Goal: Task Accomplishment & Management: Manage account settings

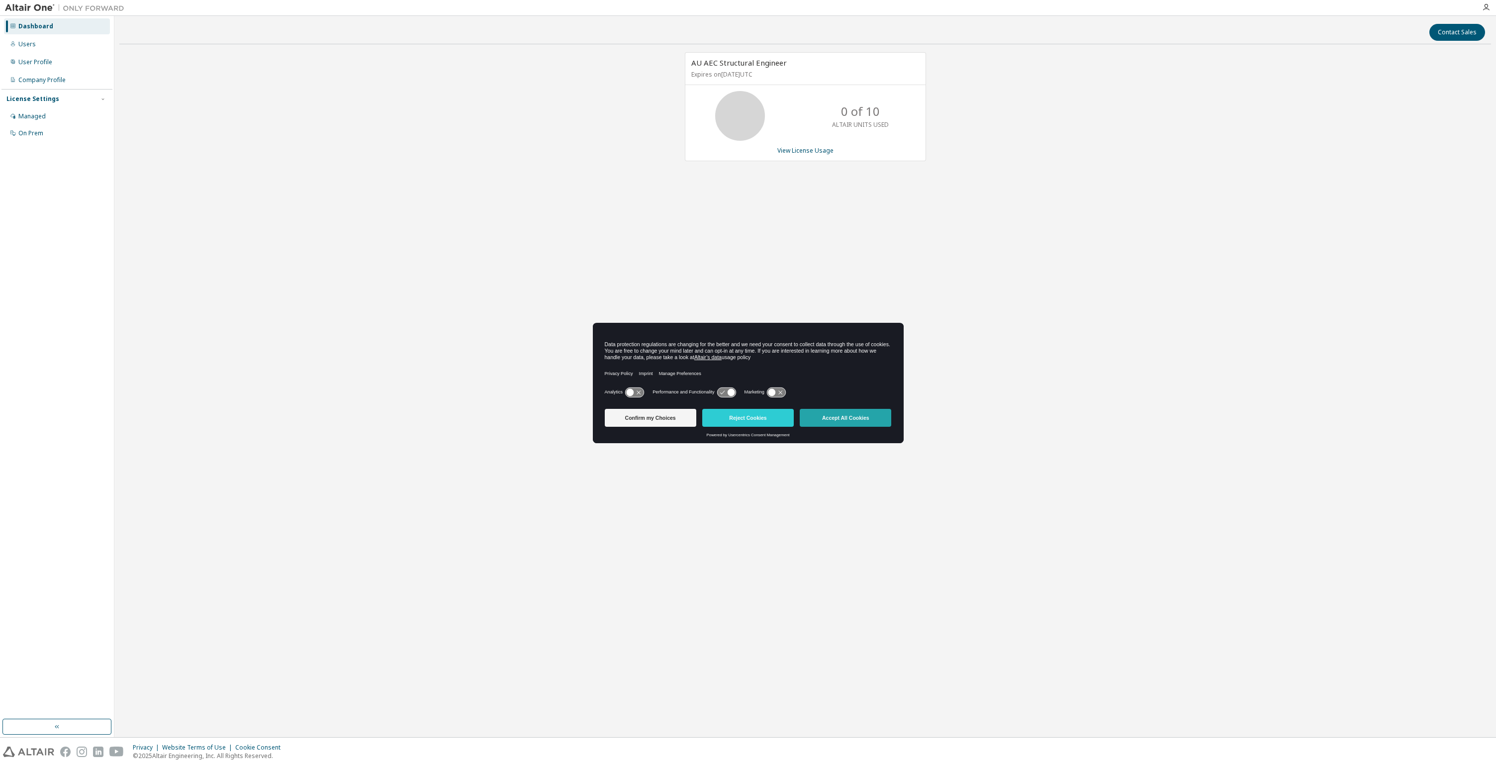
click at [874, 425] on button "Accept All Cookies" at bounding box center [845, 418] width 91 height 18
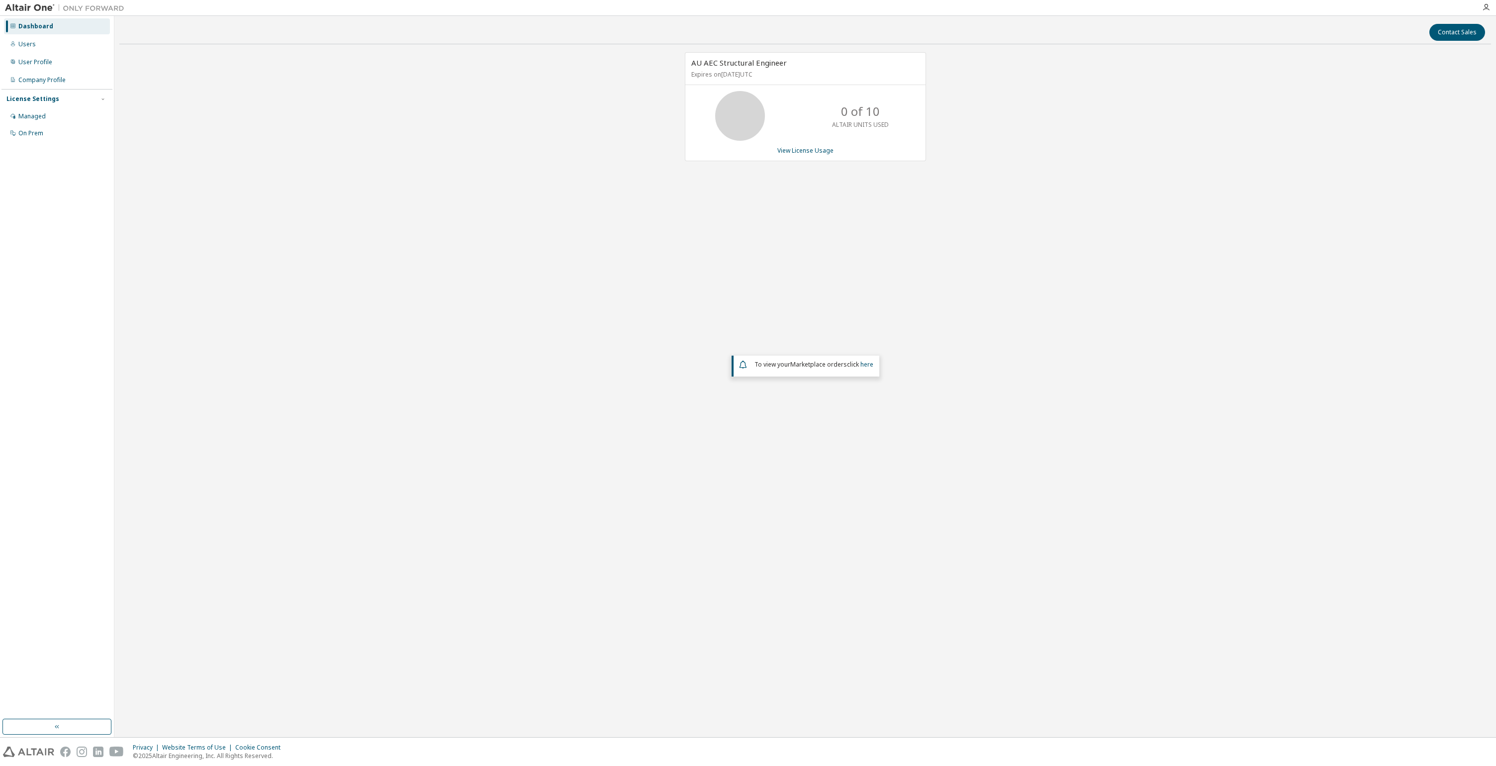
click at [609, 280] on div "AU AEC Structural Engineer Expires on October 31, 2025 UTC 0 of 10 ALTAIR UNITS…" at bounding box center [804, 301] width 1371 height 498
drag, startPoint x: 42, startPoint y: 45, endPoint x: 52, endPoint y: 45, distance: 9.9
click at [42, 45] on div "Users" at bounding box center [57, 44] width 106 height 16
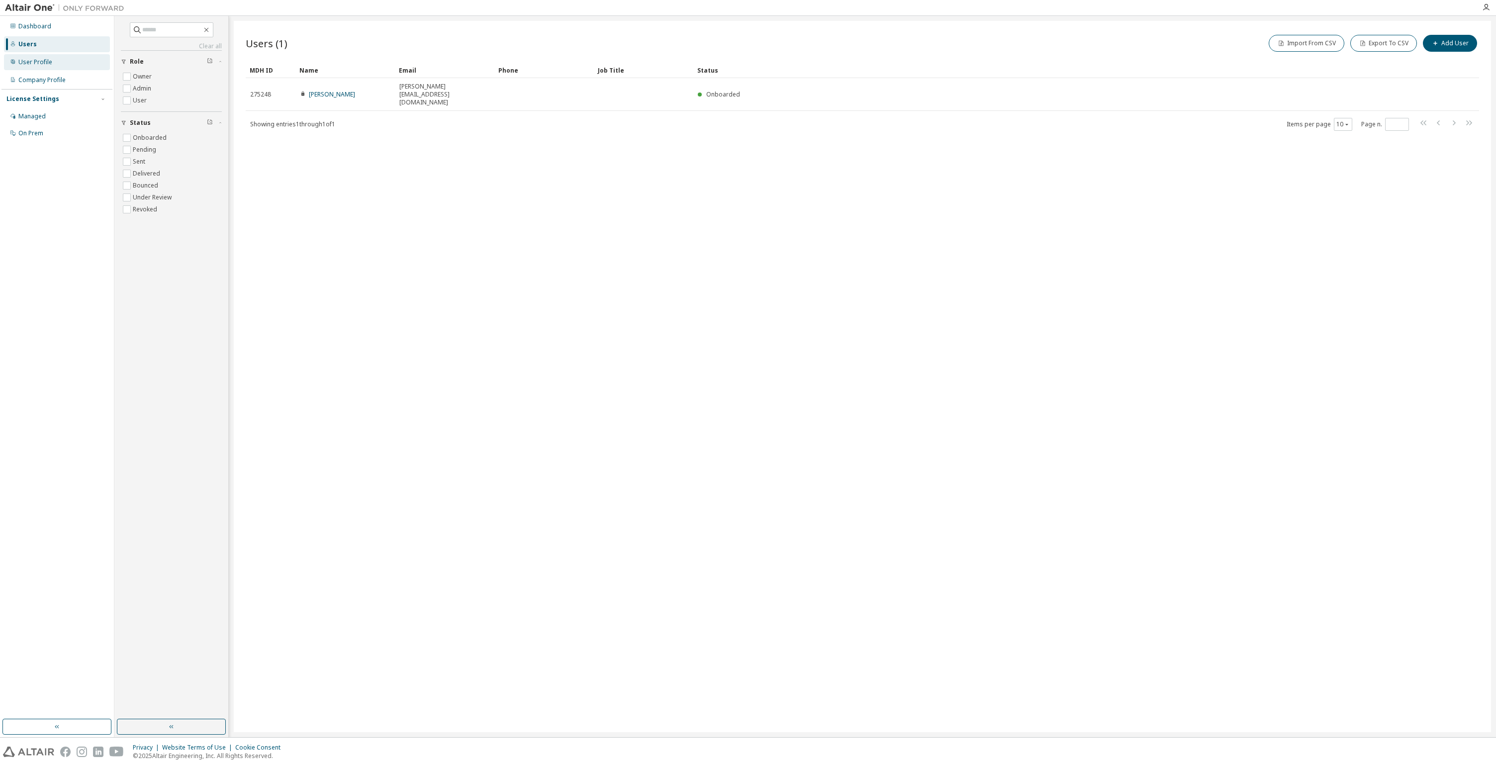
click at [49, 66] on div "User Profile" at bounding box center [57, 62] width 106 height 16
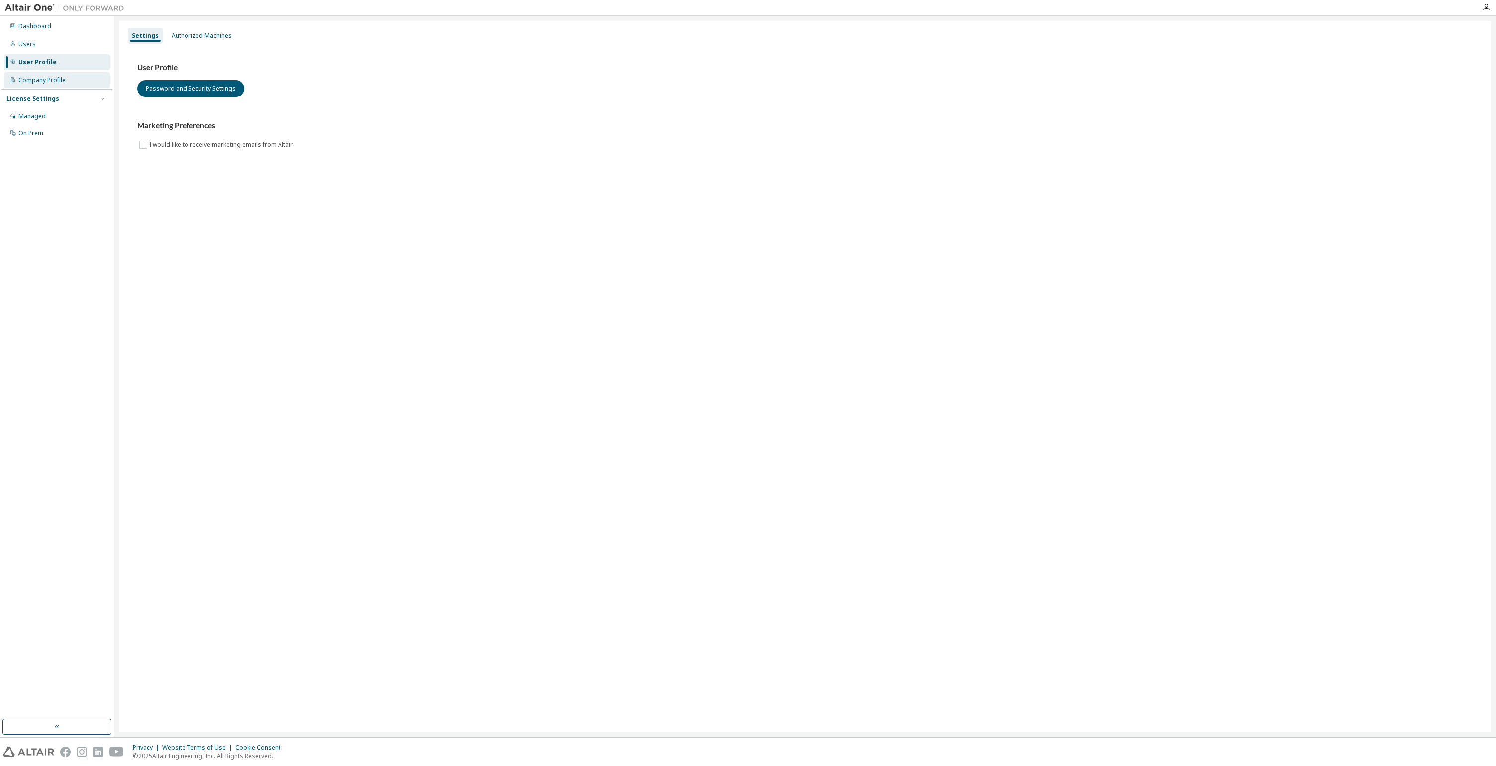
click at [51, 85] on div "Company Profile" at bounding box center [57, 80] width 106 height 16
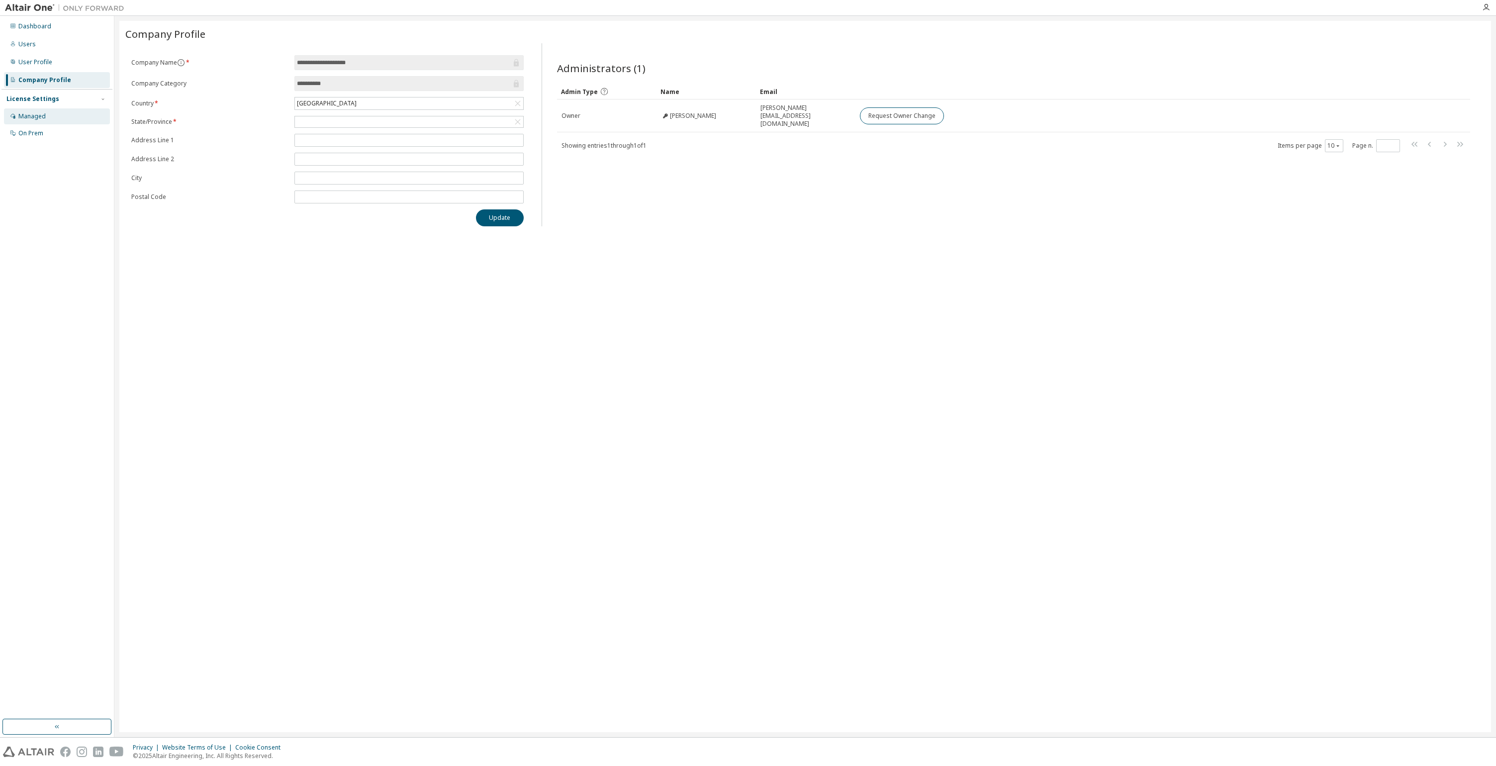
click at [47, 117] on div "Managed" at bounding box center [57, 116] width 106 height 16
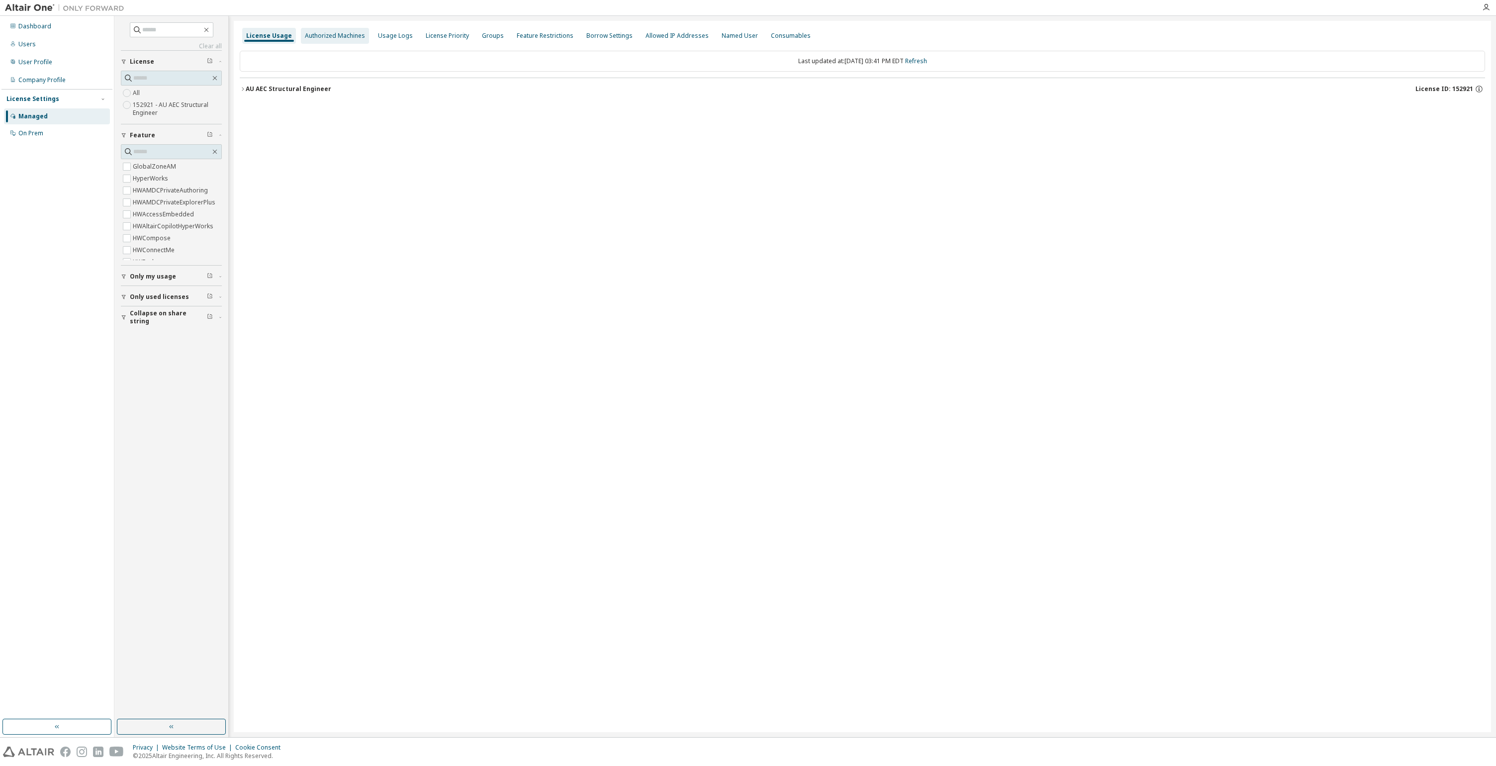
click at [321, 35] on div "Authorized Machines" at bounding box center [335, 36] width 60 height 8
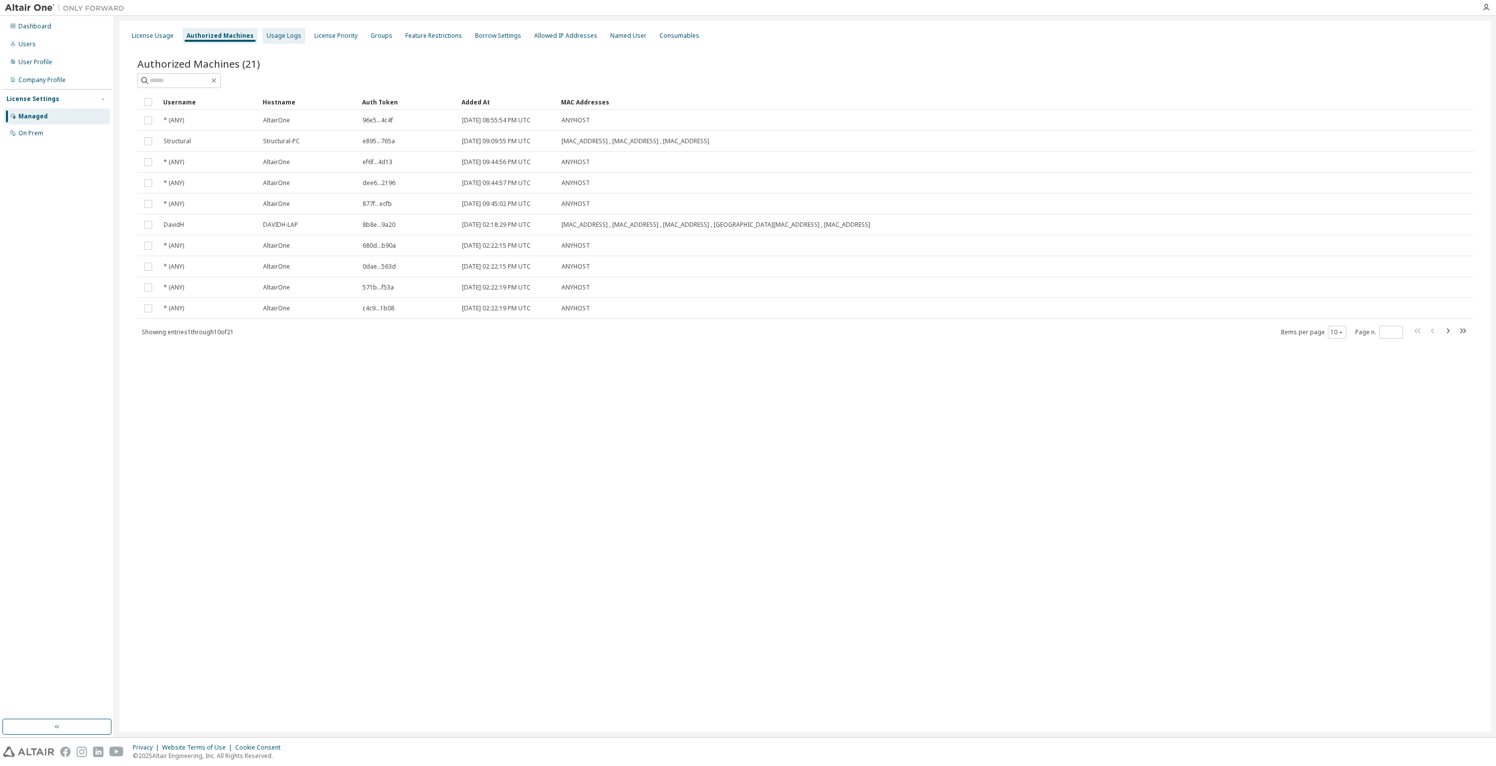
click at [273, 39] on div "Usage Logs" at bounding box center [284, 36] width 35 height 8
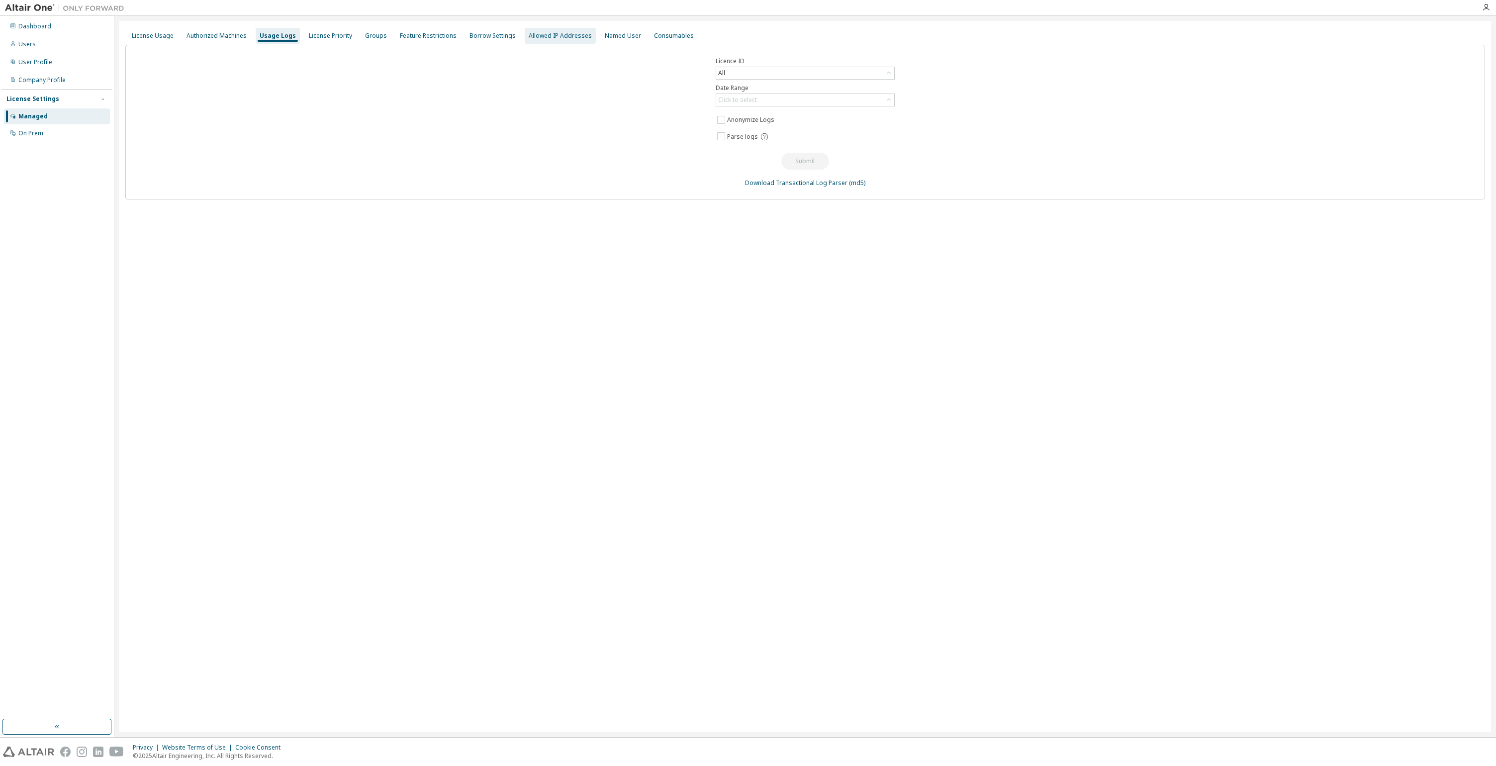
click at [529, 34] on div "Allowed IP Addresses" at bounding box center [560, 36] width 63 height 8
click at [309, 40] on div "License Priority" at bounding box center [328, 36] width 51 height 16
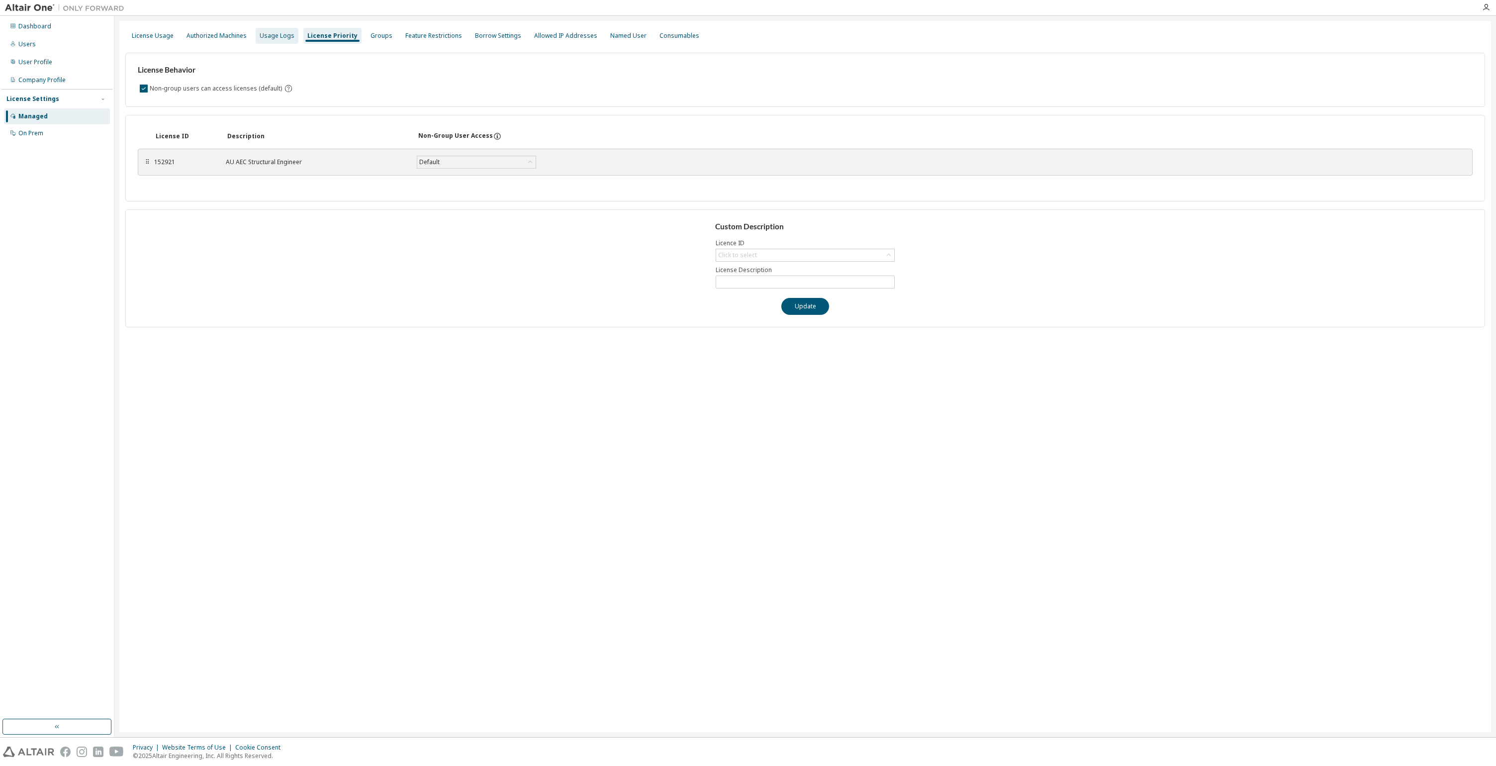
click at [261, 36] on div "Usage Logs" at bounding box center [277, 36] width 35 height 8
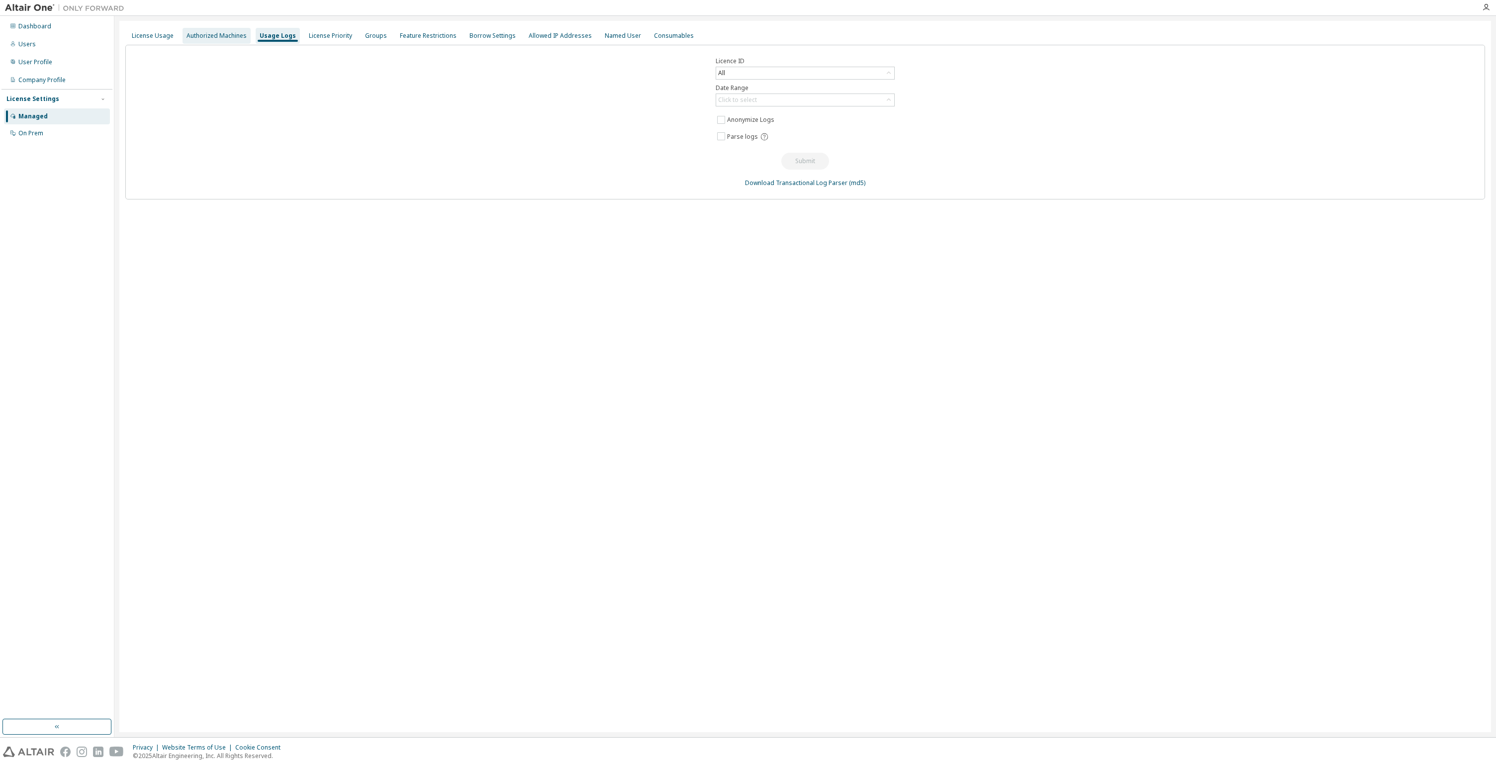
click at [218, 35] on div "Authorized Machines" at bounding box center [216, 36] width 60 height 8
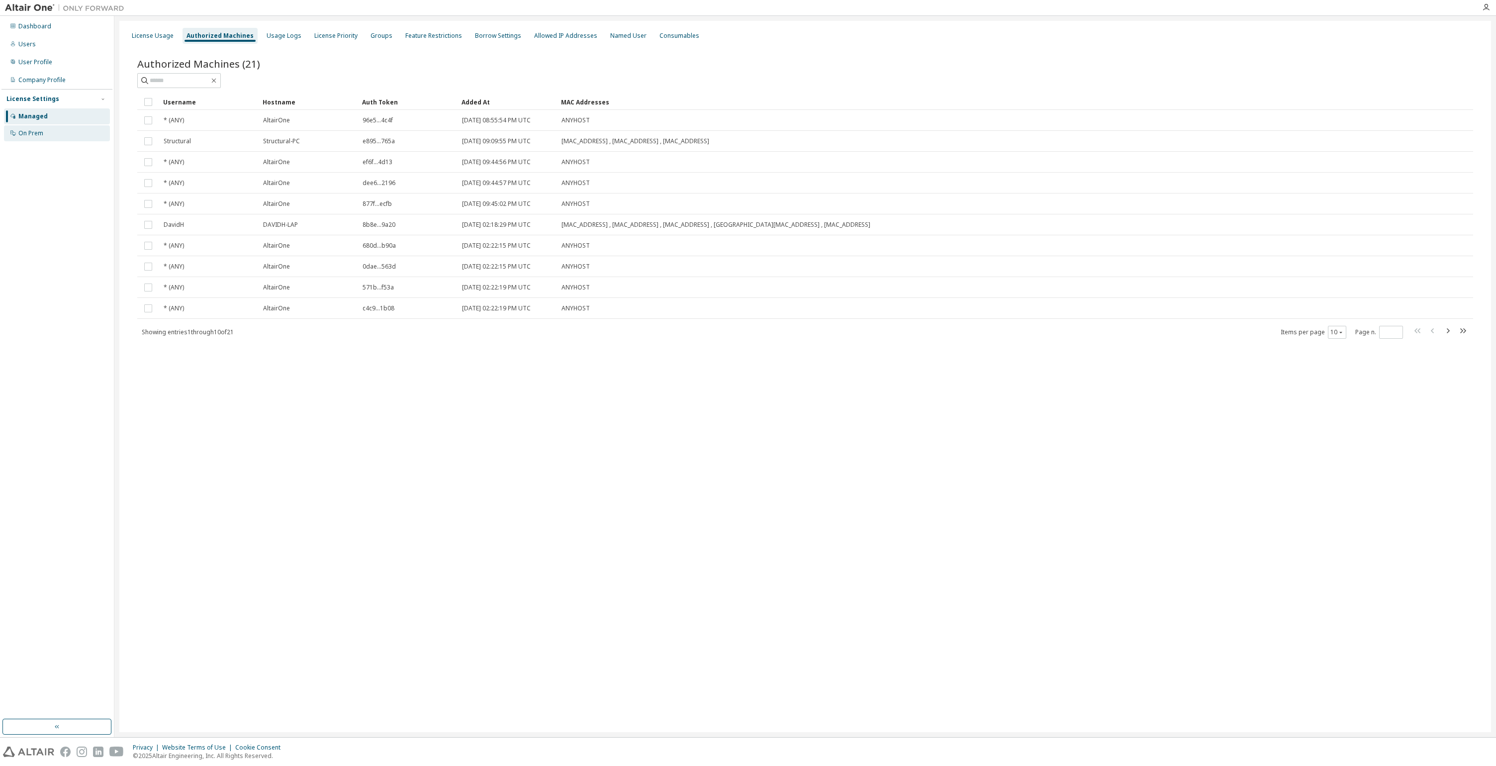
click at [37, 132] on div "On Prem" at bounding box center [30, 133] width 25 height 8
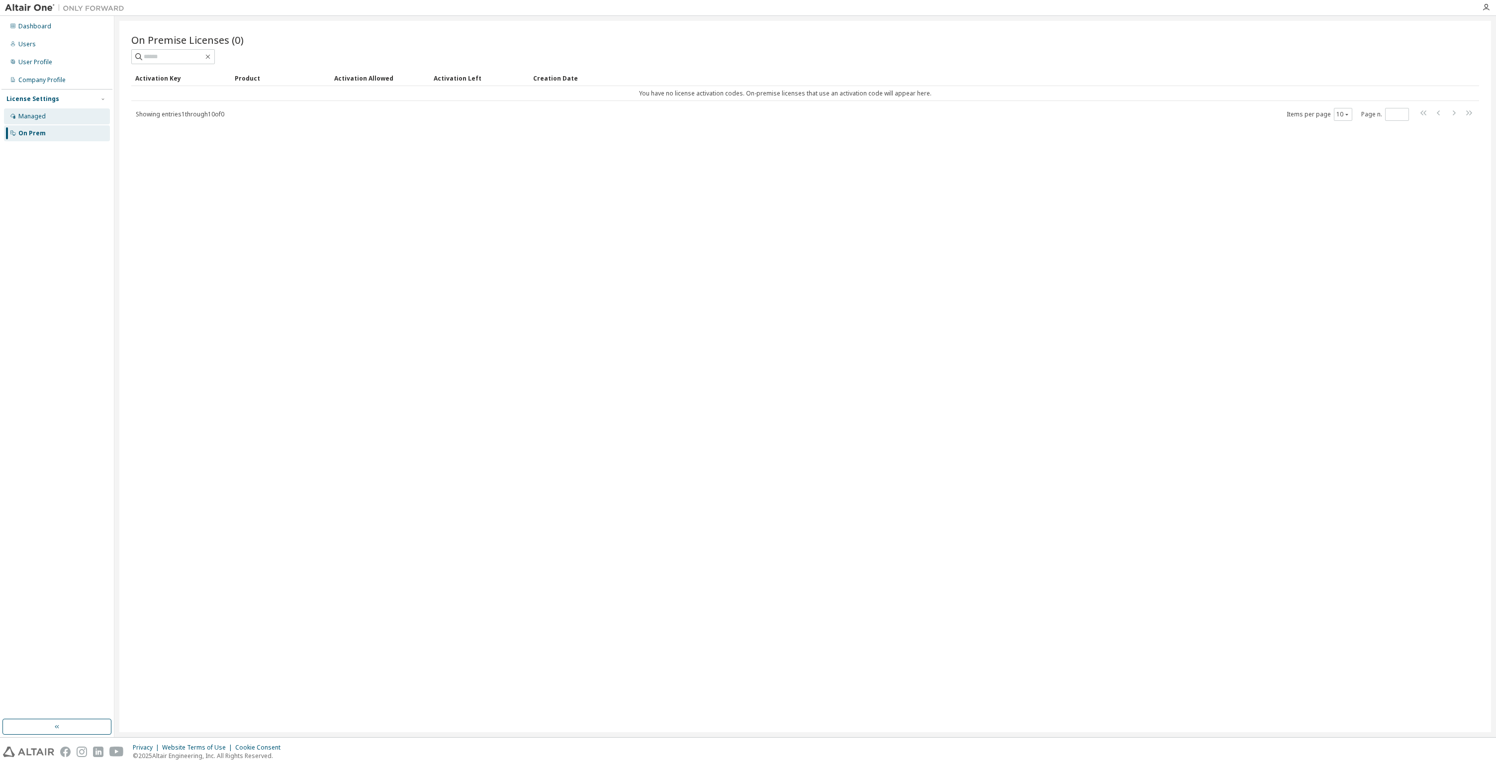
click at [48, 115] on div "Managed" at bounding box center [57, 116] width 106 height 16
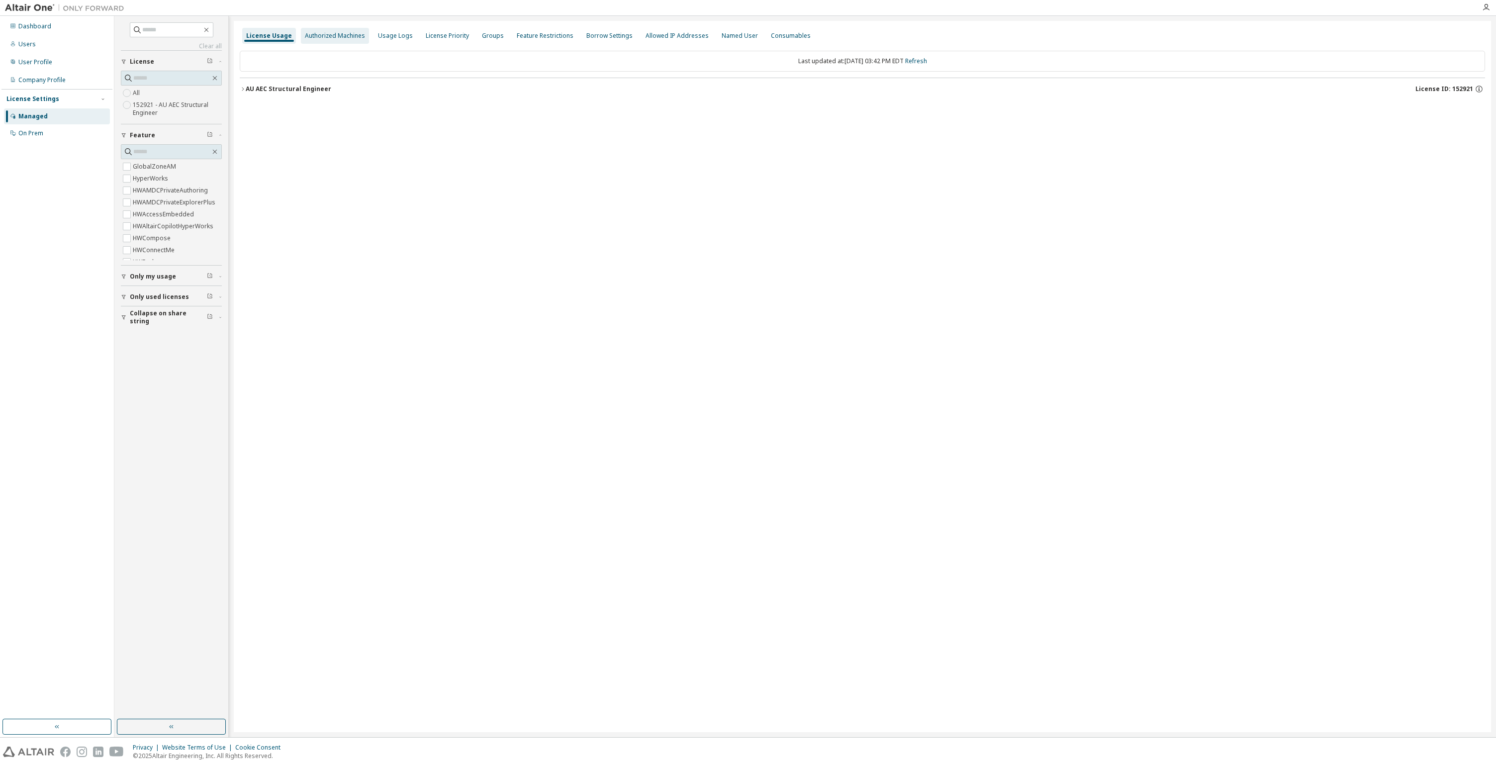
click at [341, 38] on div "Authorized Machines" at bounding box center [335, 36] width 60 height 8
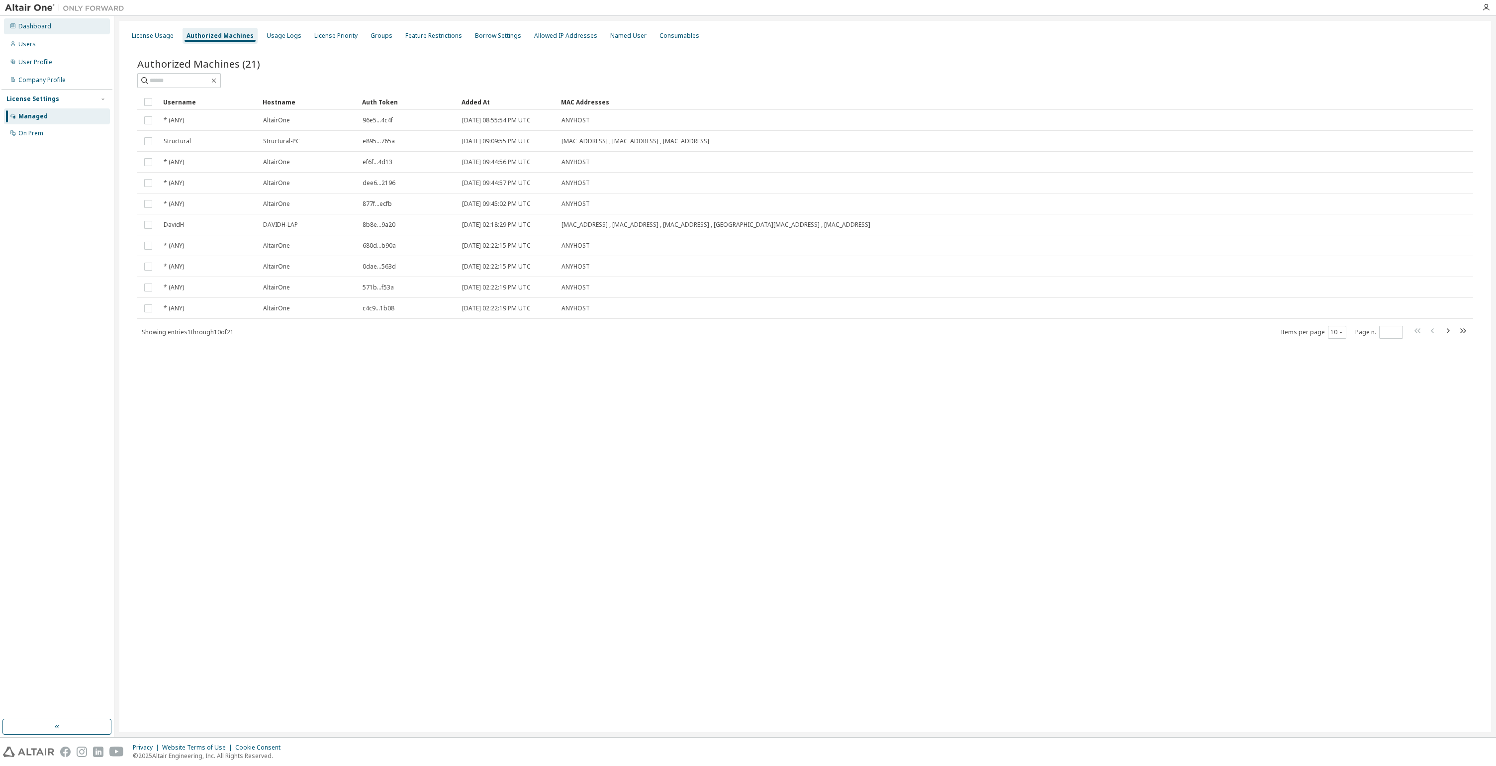
click at [47, 31] on div "Dashboard" at bounding box center [57, 26] width 106 height 16
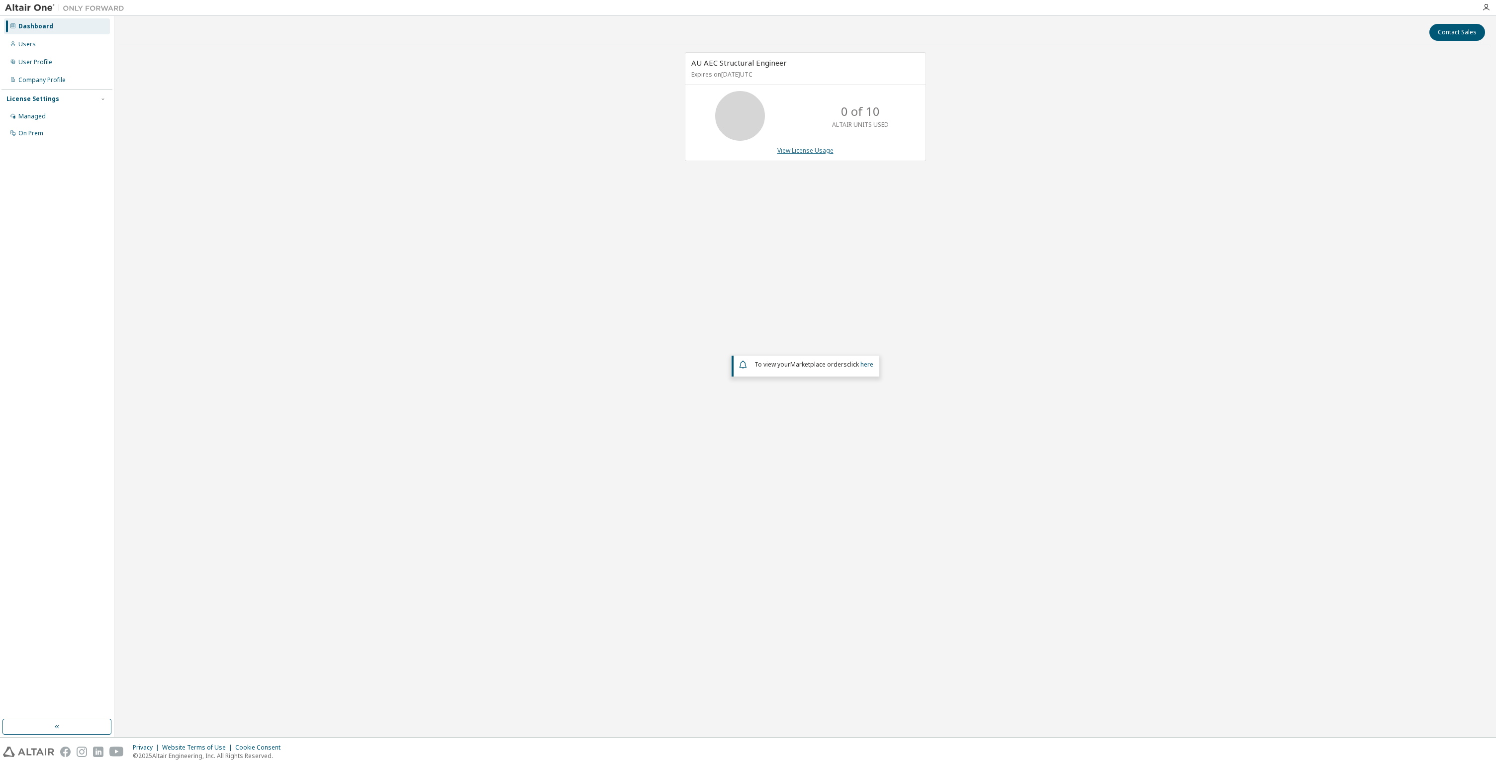
click at [811, 153] on link "View License Usage" at bounding box center [805, 150] width 56 height 8
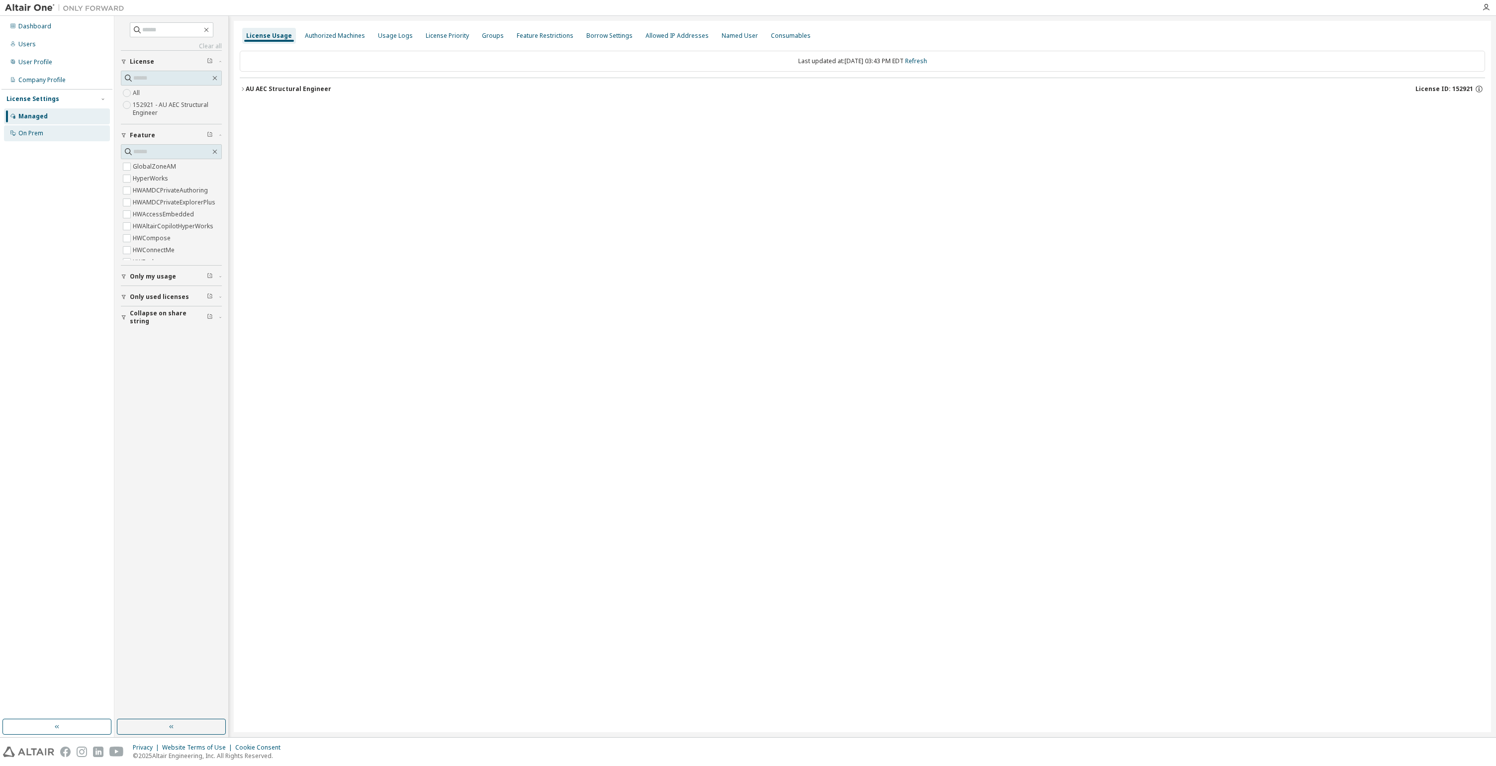
click at [37, 136] on div "On Prem" at bounding box center [30, 133] width 25 height 8
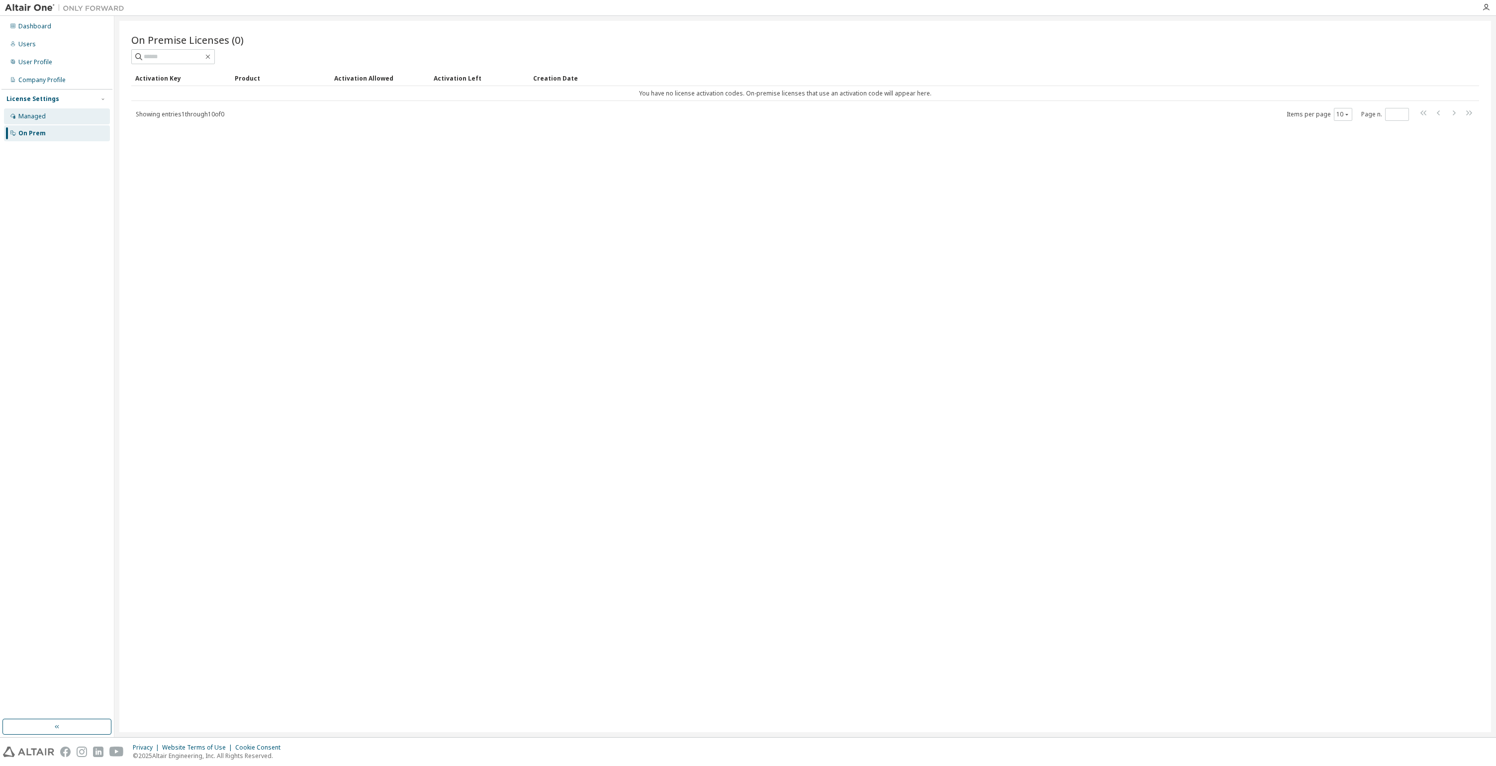
click at [41, 116] on div "Managed" at bounding box center [31, 116] width 27 height 8
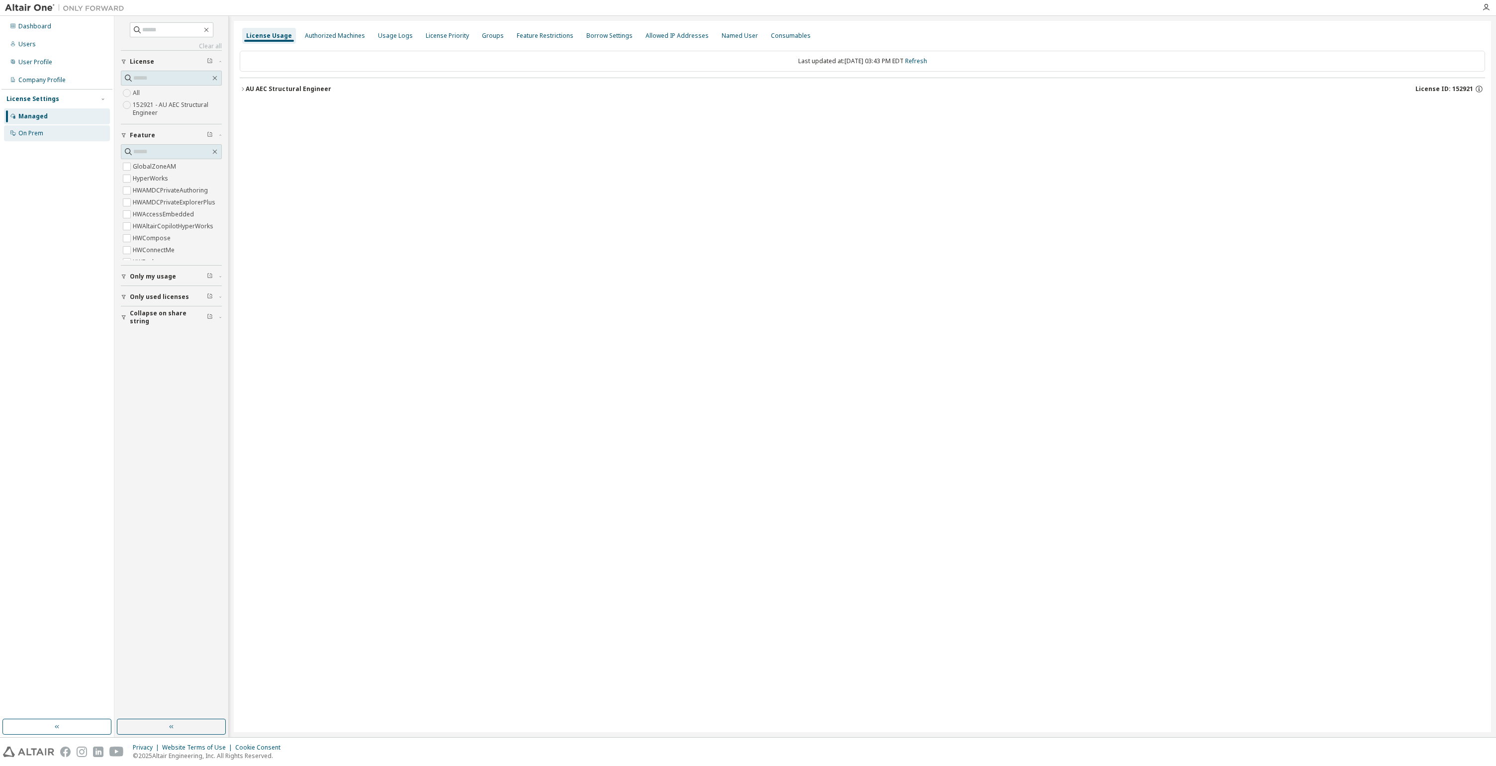
click at [23, 131] on div "On Prem" at bounding box center [30, 133] width 25 height 8
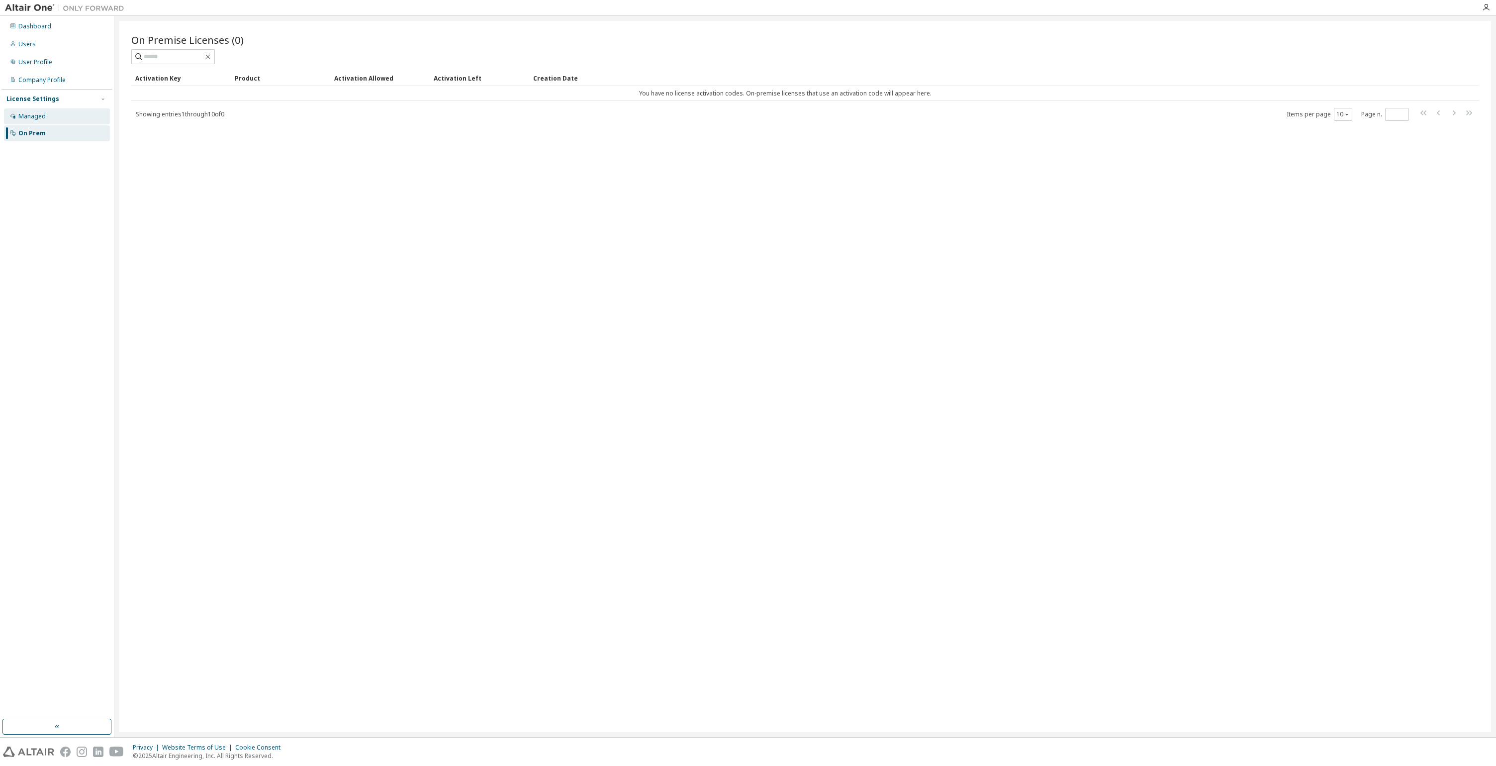
click at [27, 121] on div "Managed" at bounding box center [57, 116] width 106 height 16
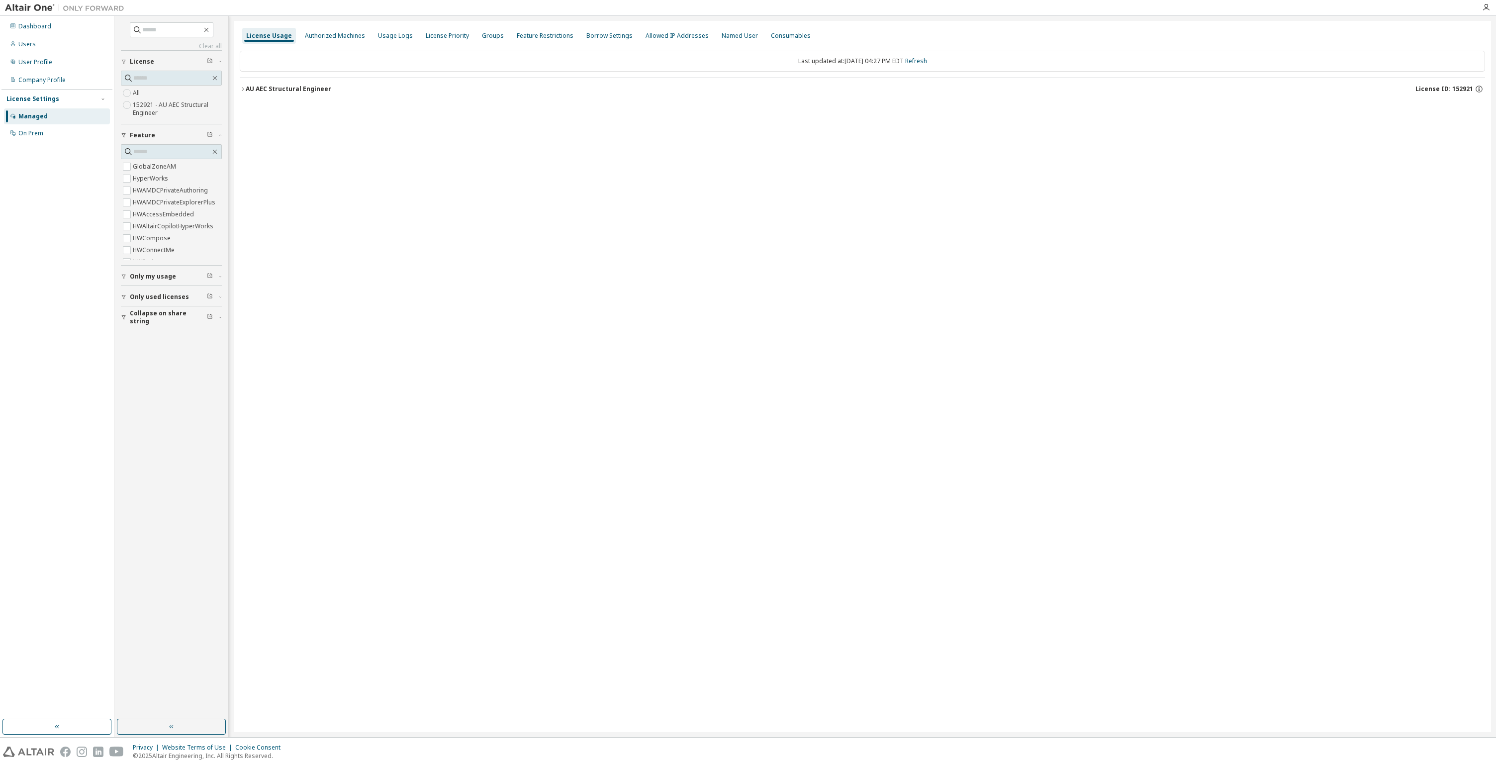
click at [146, 110] on label "152921 - AU AEC Structural Engineer" at bounding box center [177, 109] width 89 height 20
click at [241, 89] on icon "button" at bounding box center [243, 89] width 6 height 6
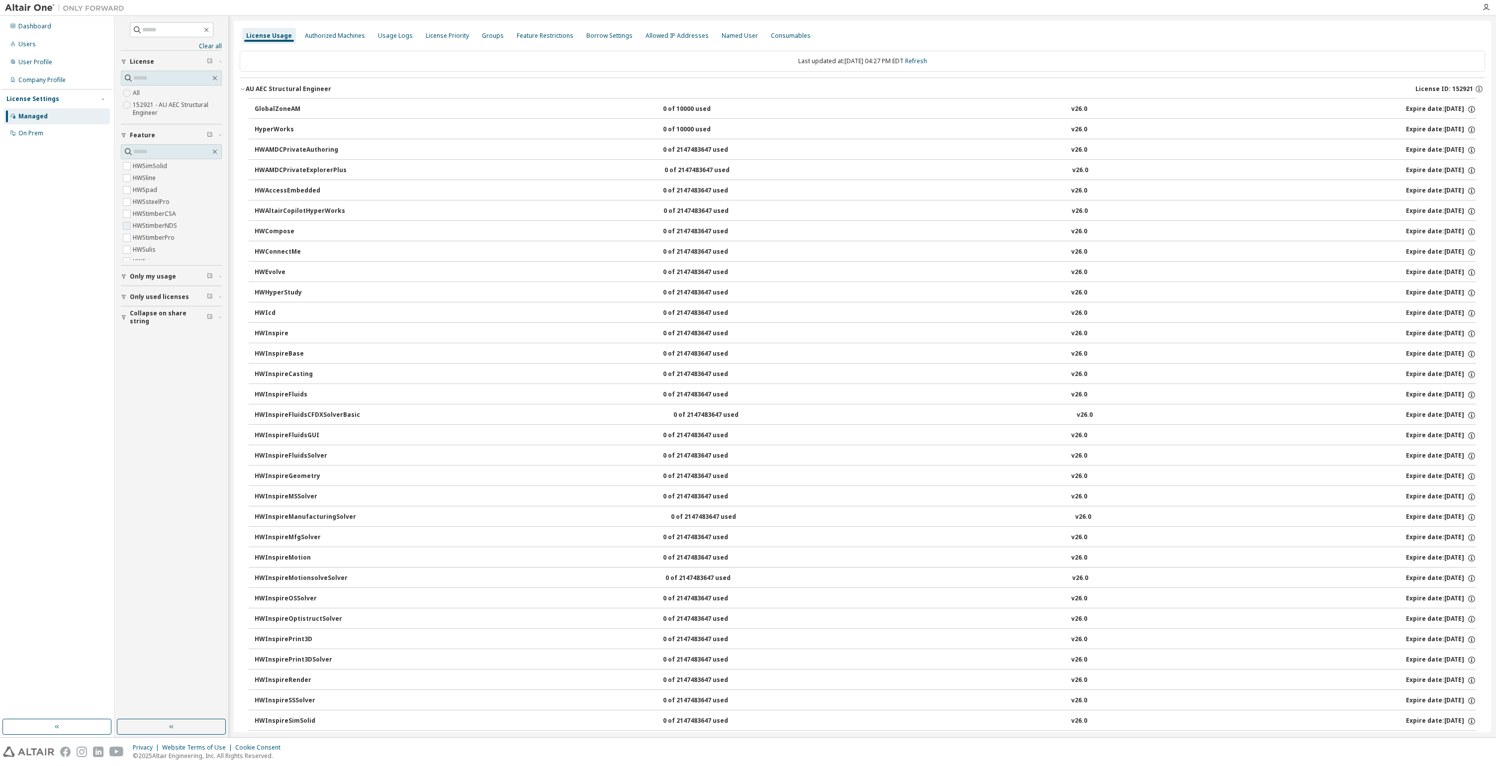
scroll to position [586, 0]
click at [160, 275] on span "Only my usage" at bounding box center [153, 276] width 46 height 8
click at [156, 325] on span "Only used licenses" at bounding box center [159, 326] width 59 height 8
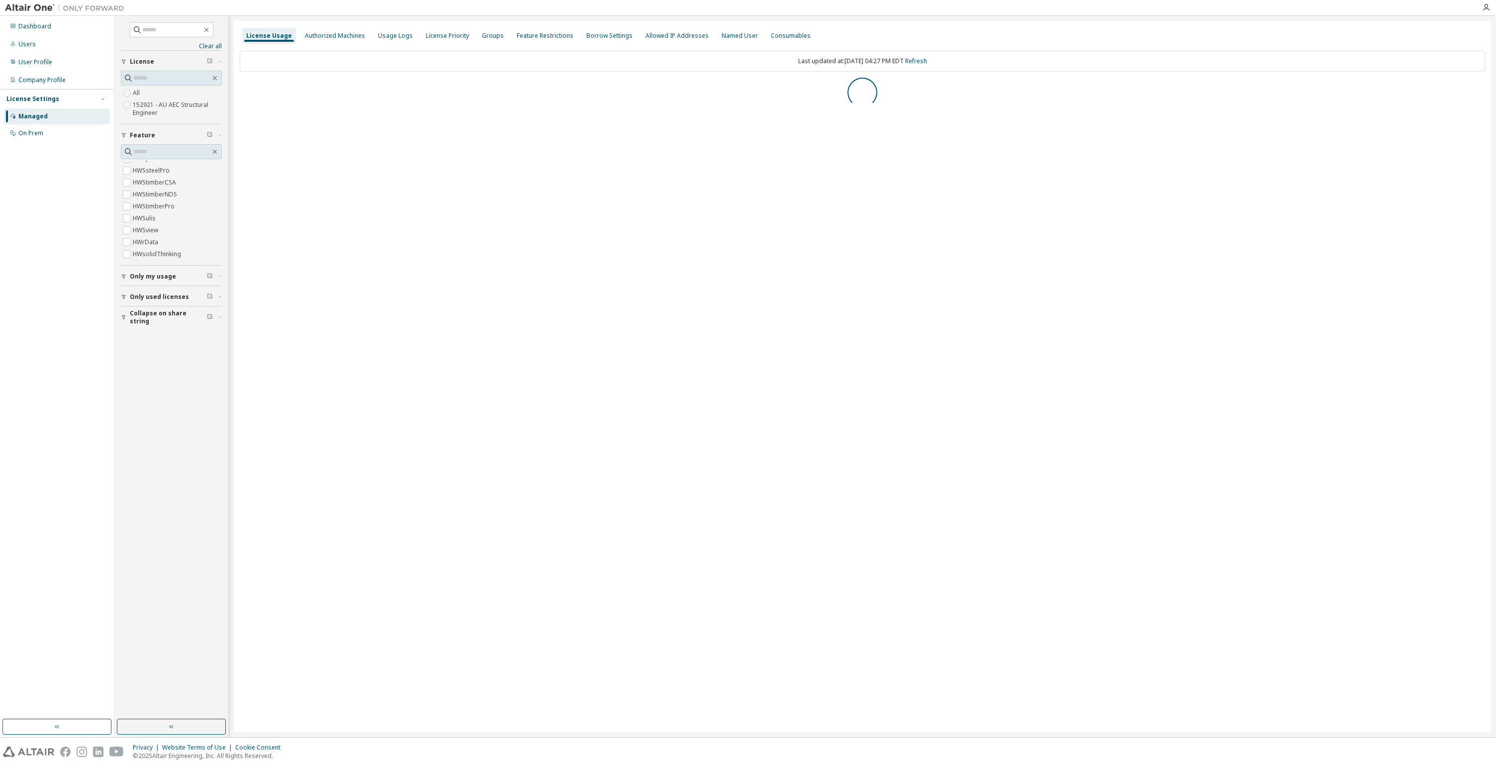
scroll to position [0, 0]
click at [324, 30] on div "Authorized Machines" at bounding box center [335, 36] width 68 height 16
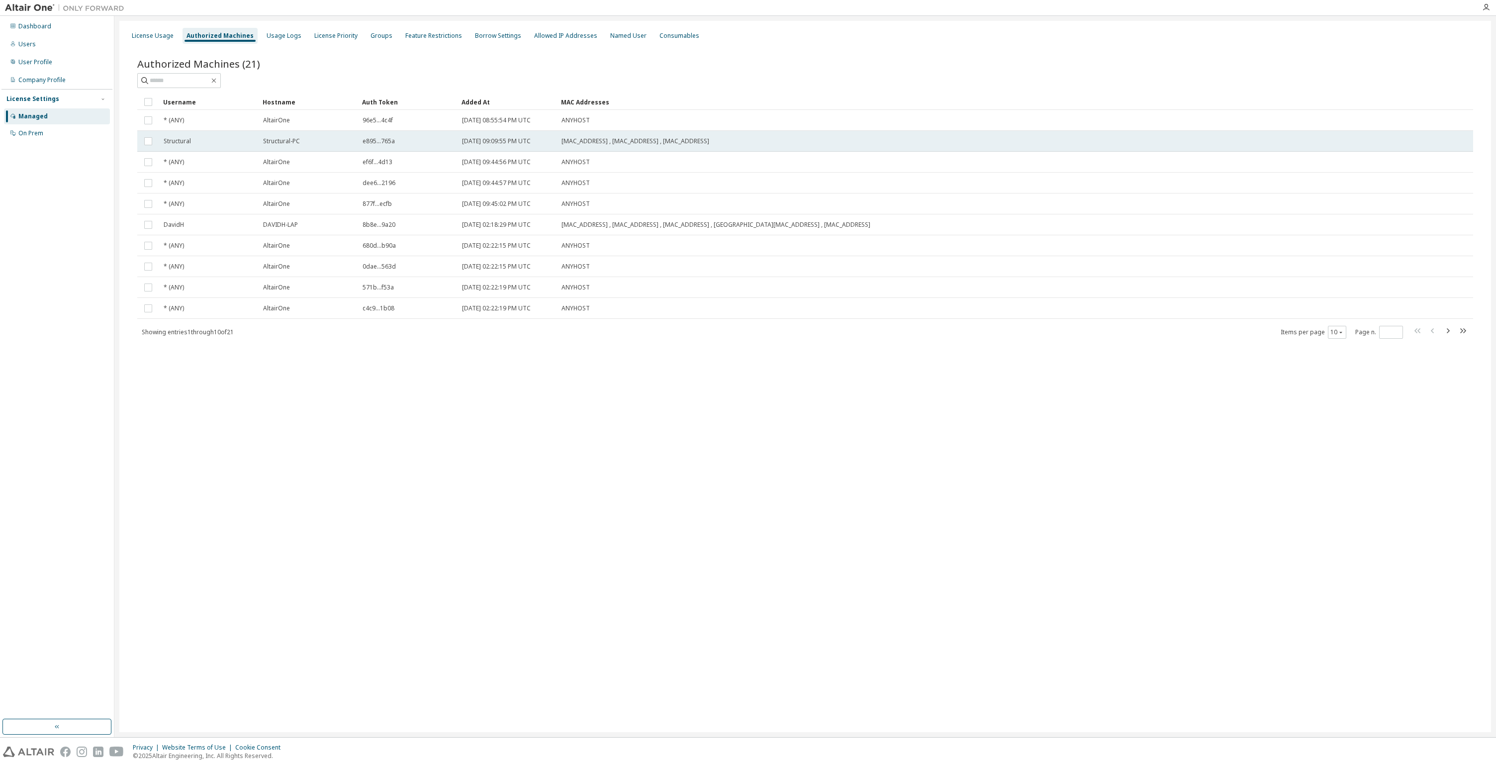
click at [325, 139] on div "Structural-PC" at bounding box center [308, 141] width 90 height 8
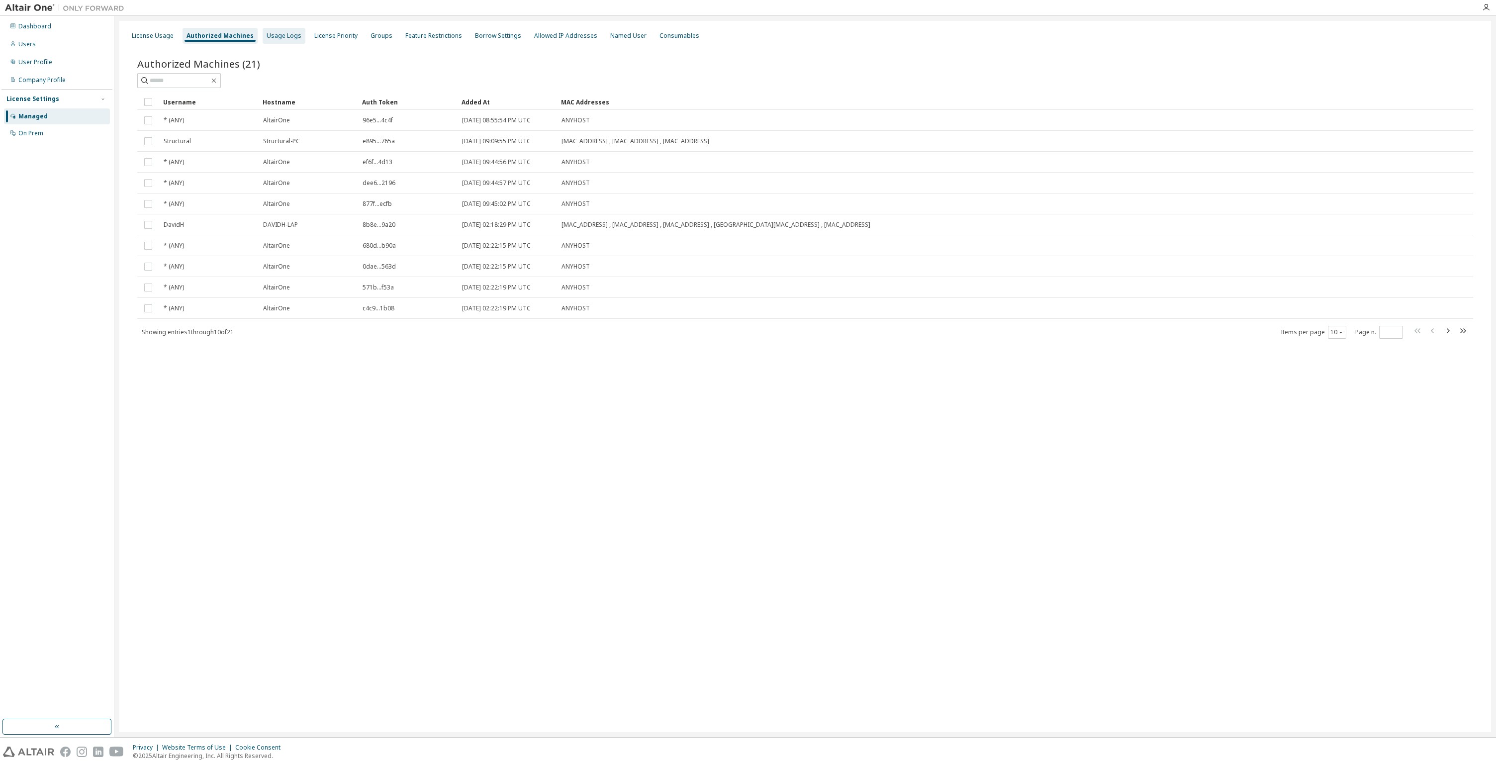
click at [285, 36] on div "Usage Logs" at bounding box center [284, 36] width 35 height 8
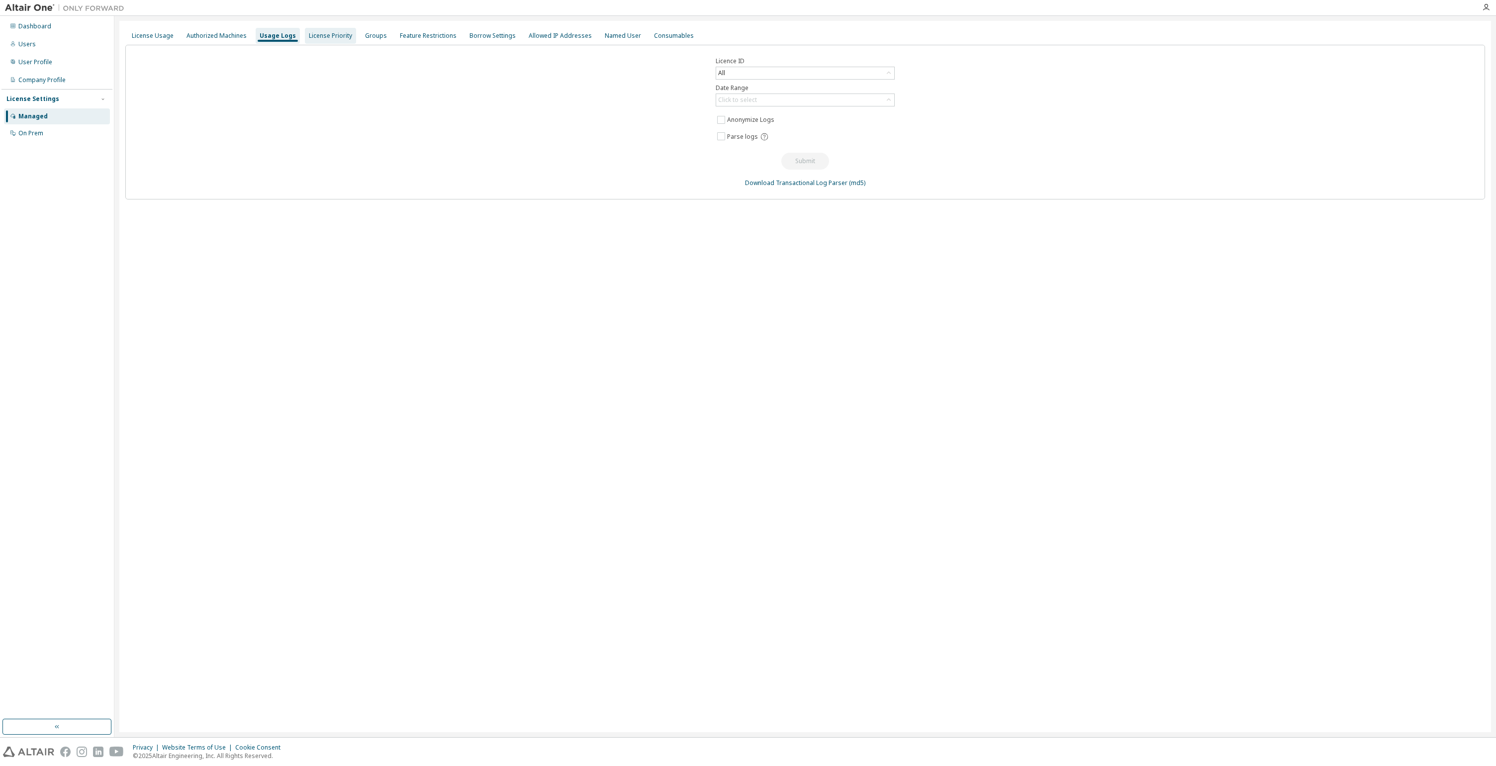
click at [330, 35] on div "License Priority" at bounding box center [330, 36] width 43 height 8
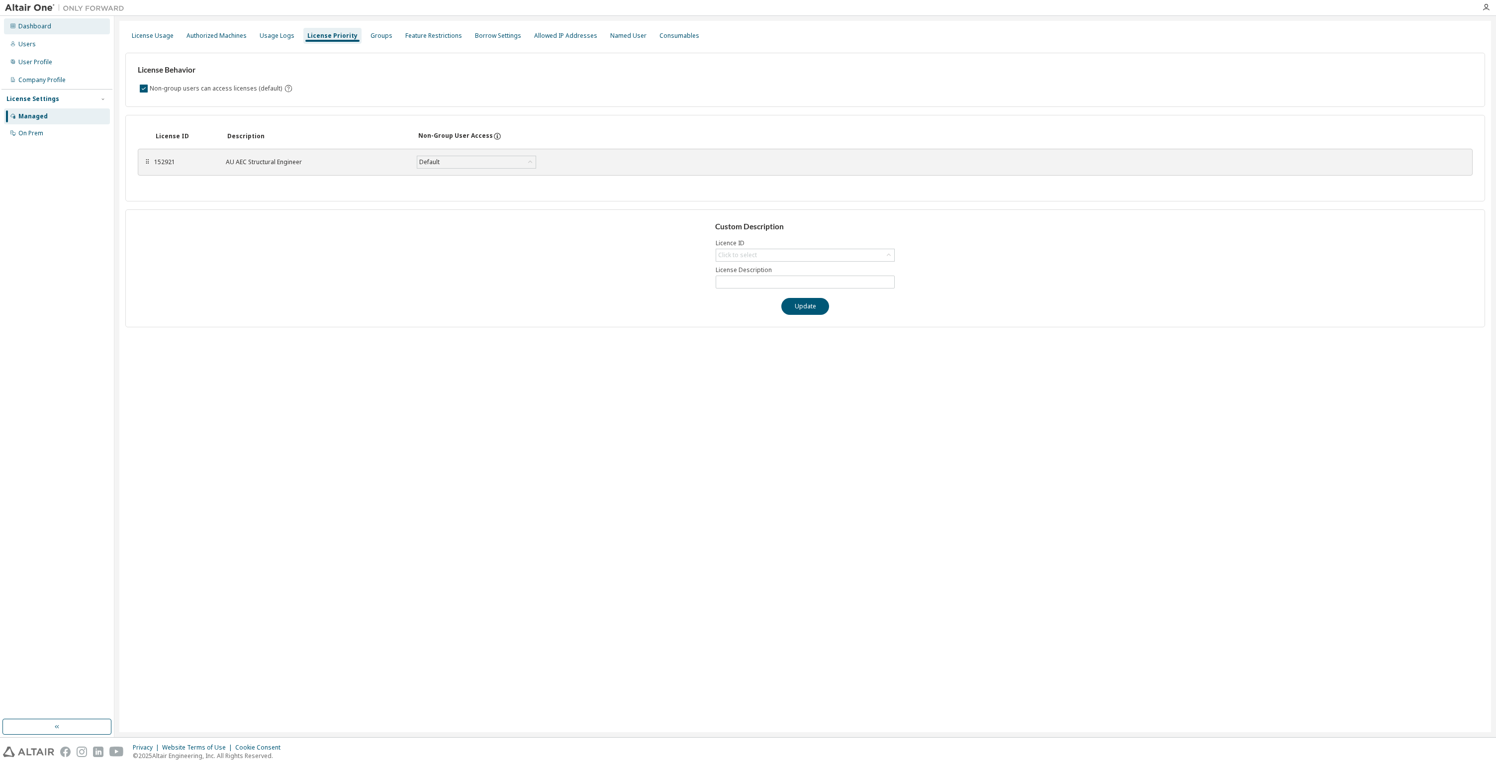
click at [37, 24] on div "Dashboard" at bounding box center [34, 26] width 33 height 8
